Goal: Task Accomplishment & Management: Use online tool/utility

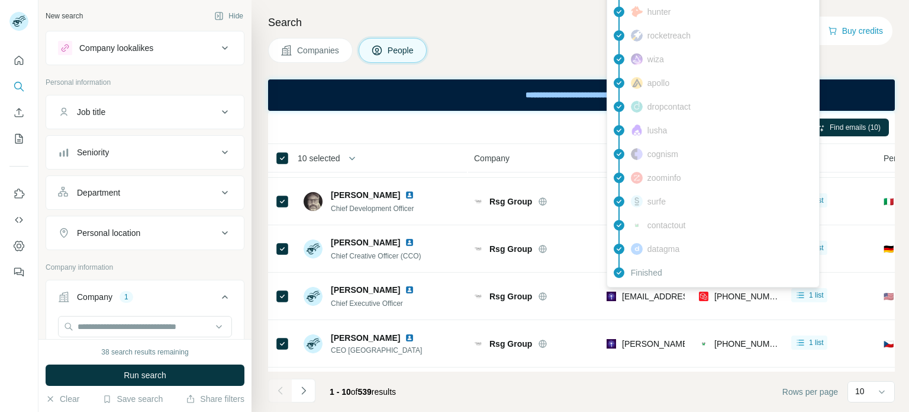
scroll to position [47, 0]
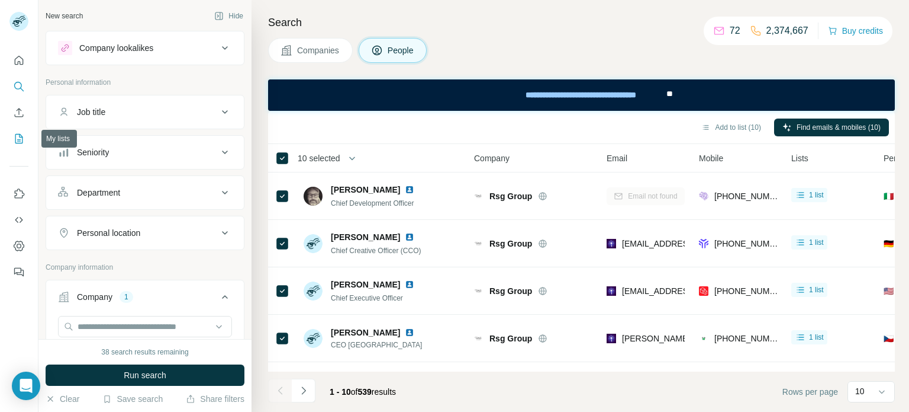
click at [22, 134] on icon "My lists" at bounding box center [19, 139] width 12 height 12
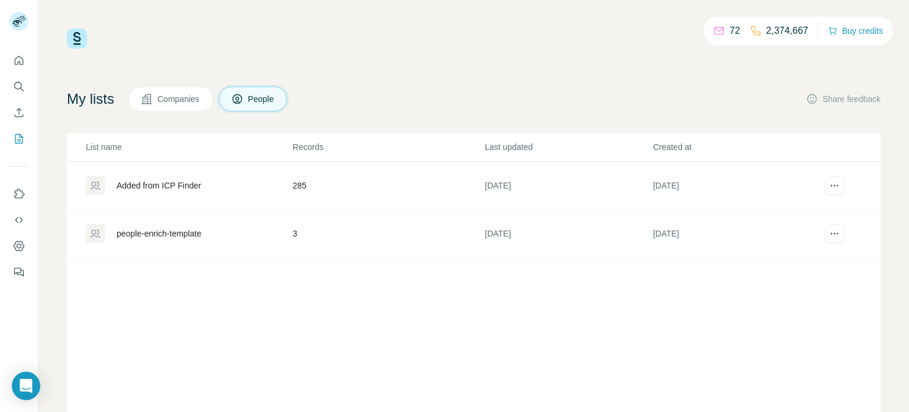
click at [508, 185] on td "[DATE]" at bounding box center [568, 186] width 168 height 48
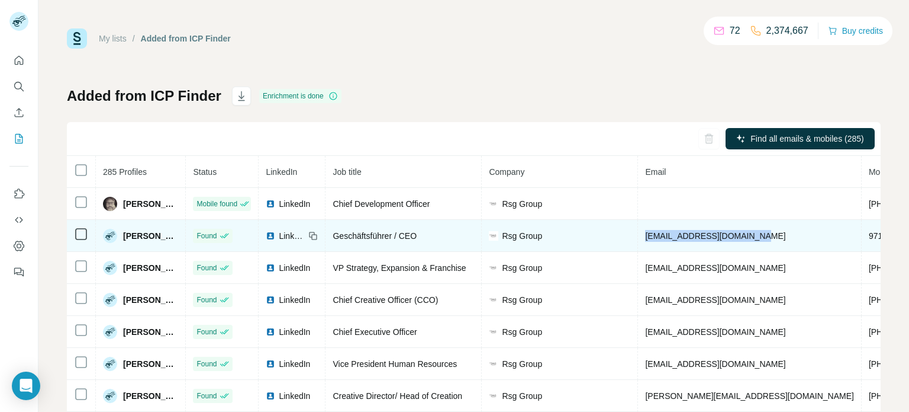
drag, startPoint x: 660, startPoint y: 237, endPoint x: 781, endPoint y: 242, distance: 120.9
click at [781, 242] on td "[EMAIL_ADDRESS][DOMAIN_NAME]" at bounding box center [749, 236] width 223 height 32
copy span "[EMAIL_ADDRESS][DOMAIN_NAME]"
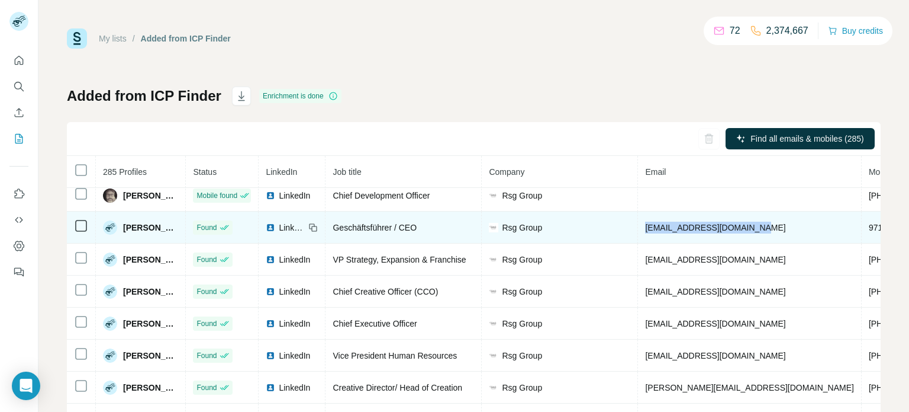
scroll to position [9, 0]
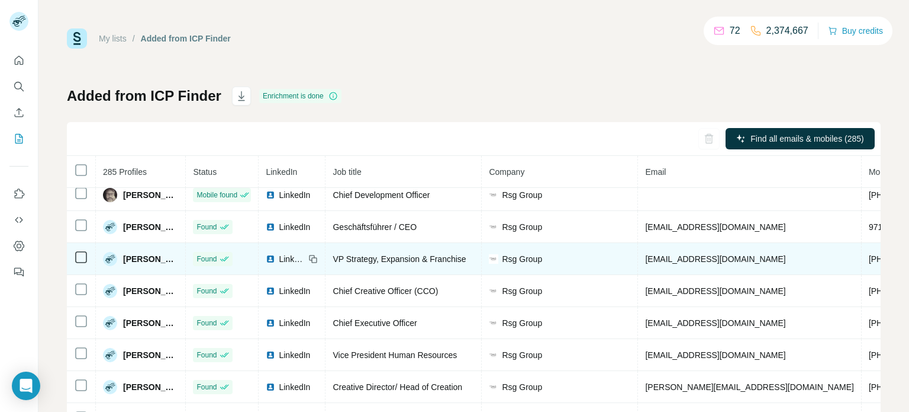
drag, startPoint x: 661, startPoint y: 261, endPoint x: 777, endPoint y: 263, distance: 116.1
click at [777, 263] on td "[EMAIL_ADDRESS][DOMAIN_NAME]" at bounding box center [749, 259] width 223 height 32
drag, startPoint x: 768, startPoint y: 259, endPoint x: 658, endPoint y: 261, distance: 110.1
click at [658, 261] on td "[EMAIL_ADDRESS][DOMAIN_NAME]" at bounding box center [749, 259] width 223 height 32
copy span "[EMAIL_ADDRESS][DOMAIN_NAME]"
